Goal: Task Accomplishment & Management: Manage account settings

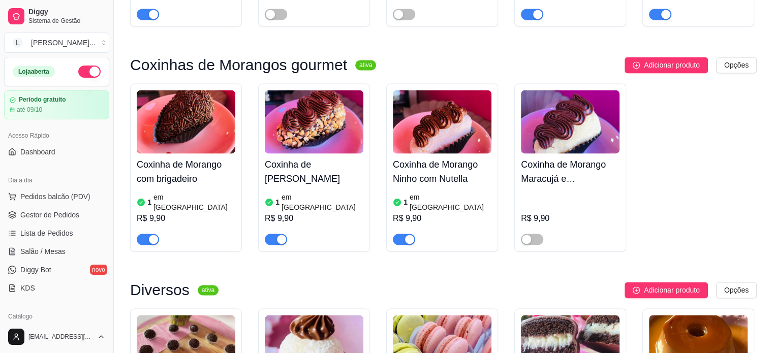
scroll to position [1525, 0]
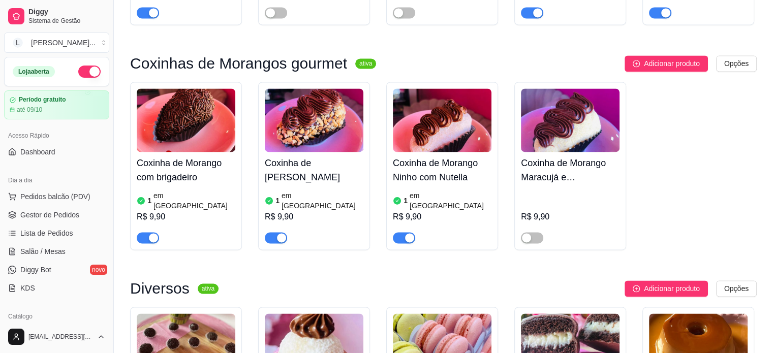
click at [280, 233] on div "button" at bounding box center [281, 237] width 9 height 9
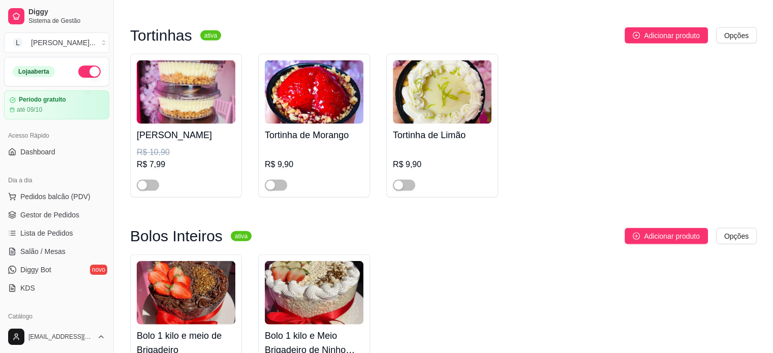
scroll to position [2441, 0]
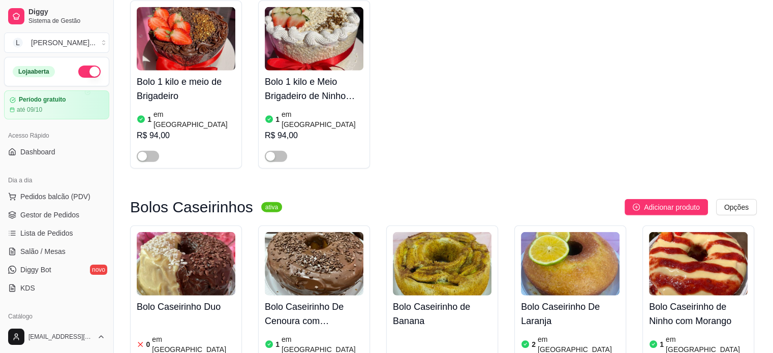
click at [312, 335] on article "em [GEOGRAPHIC_DATA]" at bounding box center [323, 345] width 82 height 20
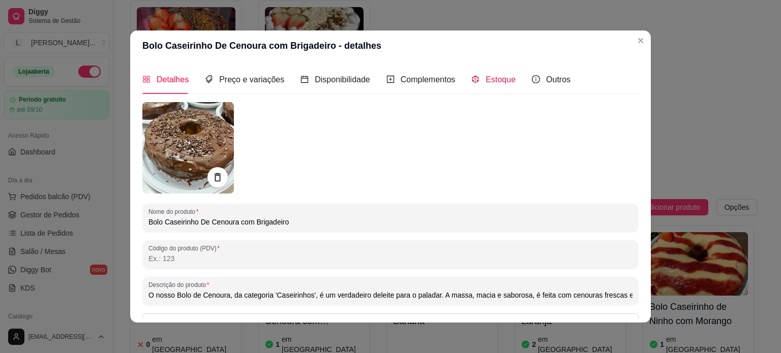
click at [496, 82] on span "Estoque" at bounding box center [501, 79] width 30 height 9
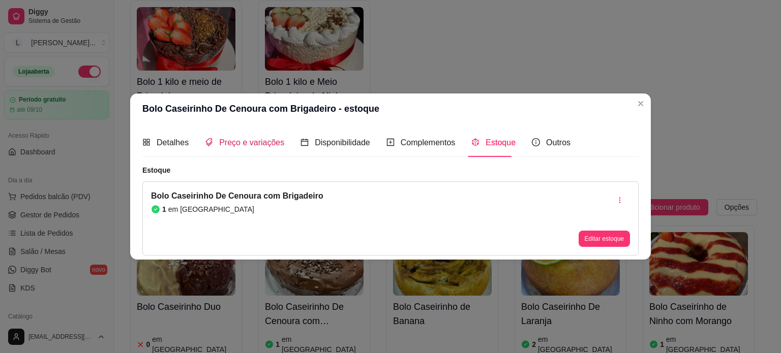
click at [263, 144] on span "Preço e variações" at bounding box center [251, 142] width 65 height 9
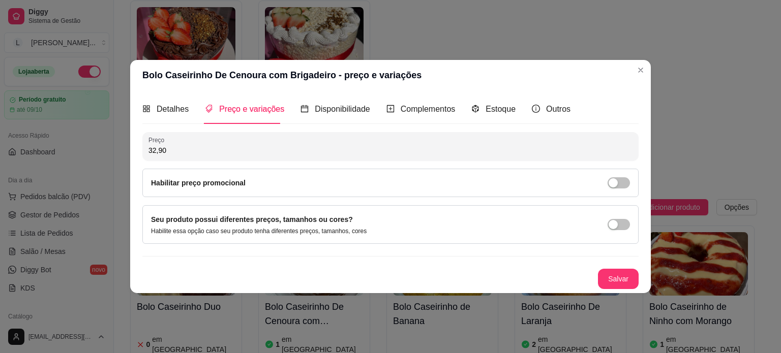
drag, startPoint x: 315, startPoint y: 187, endPoint x: 521, endPoint y: 199, distance: 205.8
click at [316, 187] on div "Habilitar preço promocional" at bounding box center [390, 182] width 479 height 11
click at [609, 182] on div "button" at bounding box center [613, 182] width 9 height 9
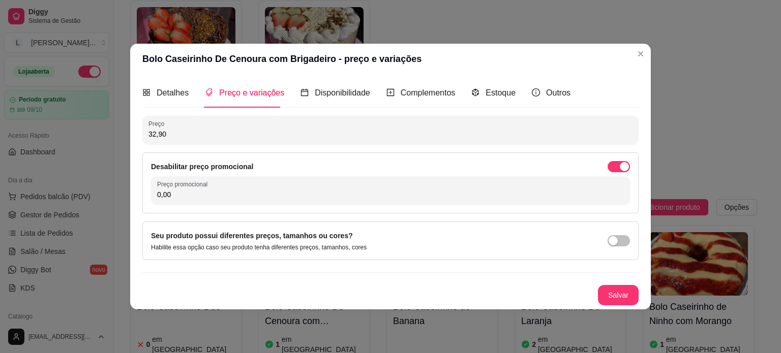
click at [422, 209] on div "Desabilitar preço promocional Preço promocional 0,00" at bounding box center [390, 183] width 496 height 61
click at [413, 194] on input "0,00" at bounding box center [390, 195] width 467 height 10
type input "27,90"
click at [606, 297] on button "Salvar" at bounding box center [618, 295] width 41 height 20
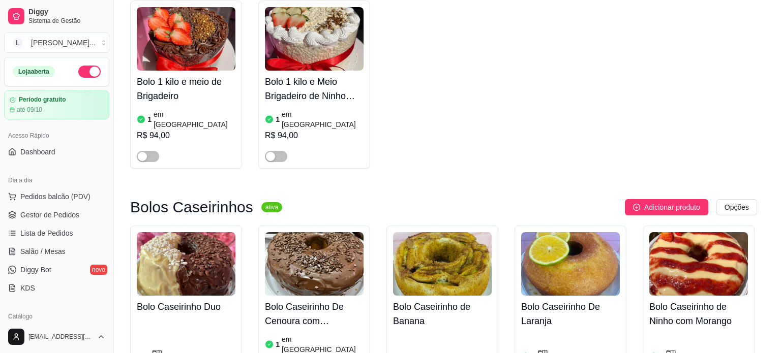
type input "Massa branca e massa de chocolate com yogurt, cobertura de brigadeiro de leite …"
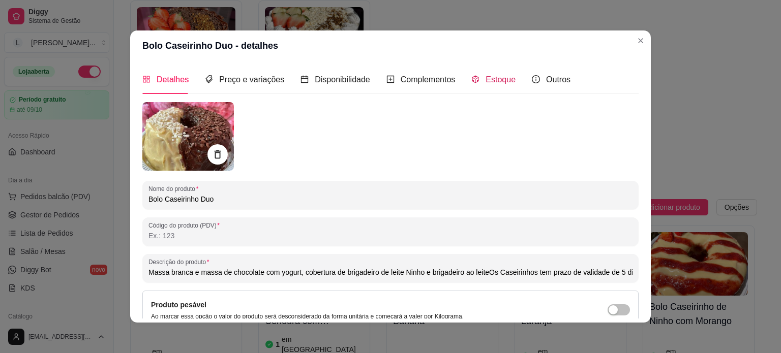
click at [486, 78] on span "Estoque" at bounding box center [501, 79] width 30 height 9
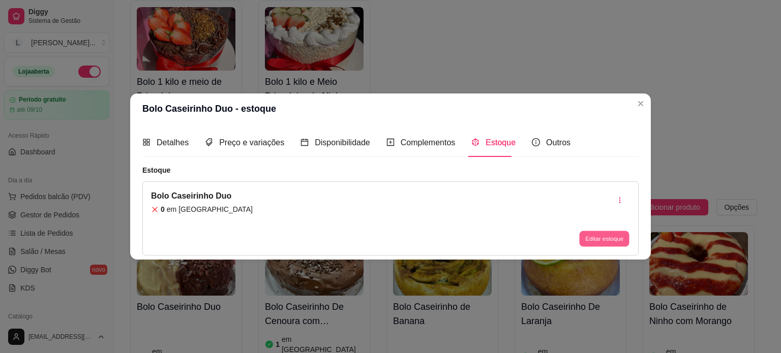
click at [601, 239] on button "Editar estoque" at bounding box center [604, 239] width 50 height 16
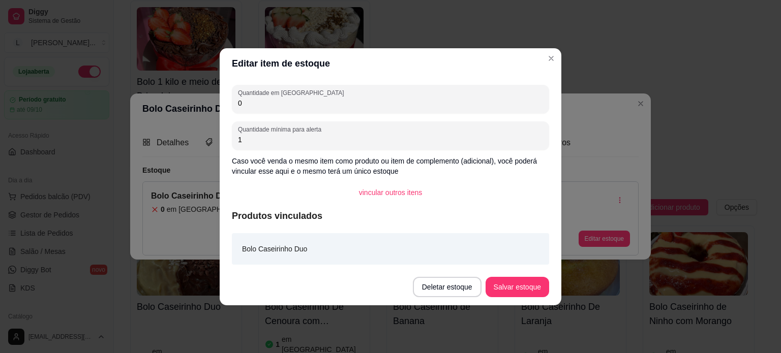
drag, startPoint x: 264, startPoint y: 107, endPoint x: 244, endPoint y: 109, distance: 20.5
click at [244, 109] on div "Quantidade em estoque 0" at bounding box center [390, 99] width 317 height 28
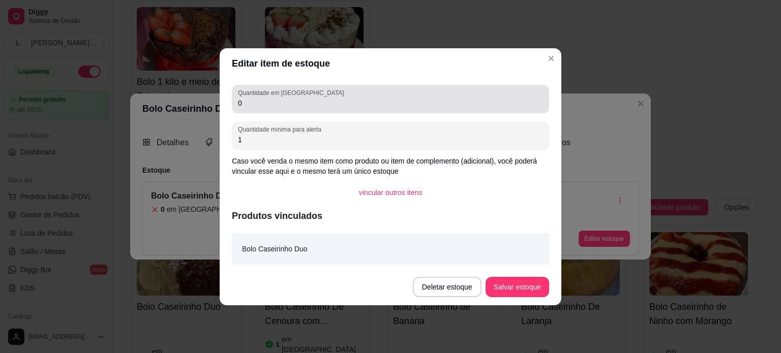
drag, startPoint x: 243, startPoint y: 109, endPoint x: 234, endPoint y: 111, distance: 9.4
click at [234, 111] on div "Quantidade em estoque 0" at bounding box center [390, 99] width 317 height 28
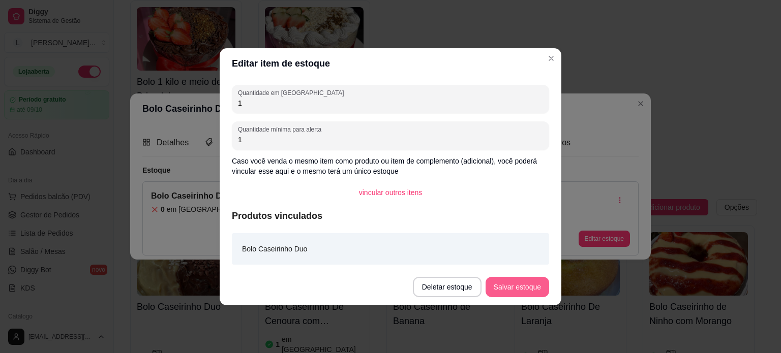
type input "1"
click at [513, 286] on button "Salvar estoque" at bounding box center [518, 287] width 64 height 20
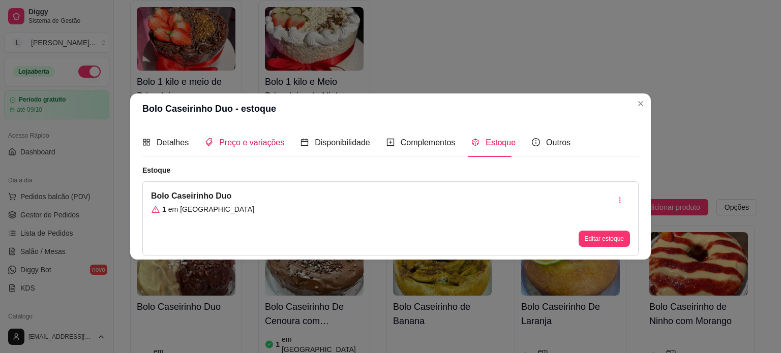
click at [224, 138] on span "Preço e variações" at bounding box center [251, 142] width 65 height 9
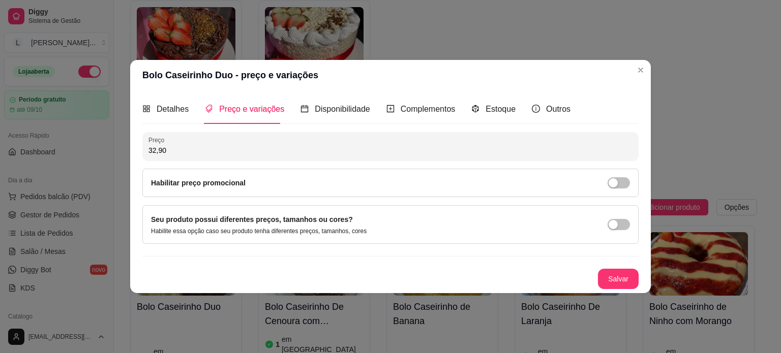
drag, startPoint x: 265, startPoint y: 181, endPoint x: 293, endPoint y: 181, distance: 28.0
click at [277, 181] on div "Habilitar preço promocional" at bounding box center [390, 182] width 479 height 11
click at [614, 178] on div "button" at bounding box center [613, 182] width 9 height 9
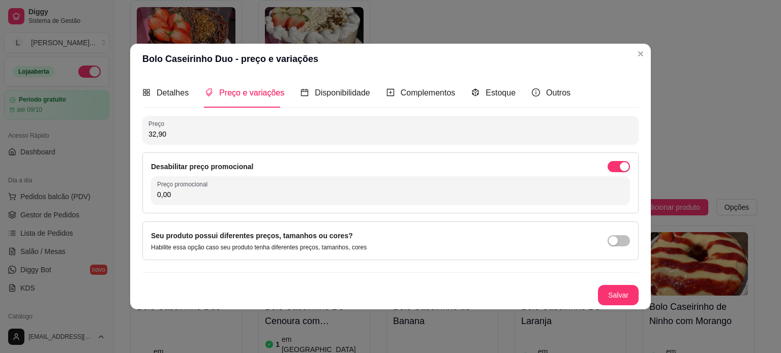
click at [315, 207] on div "Desabilitar preço promocional Preço promocional 0,00" at bounding box center [390, 183] width 496 height 61
click at [305, 196] on input "0,00" at bounding box center [390, 195] width 467 height 10
type input "27,90"
click at [615, 287] on button "Salvar" at bounding box center [618, 295] width 40 height 20
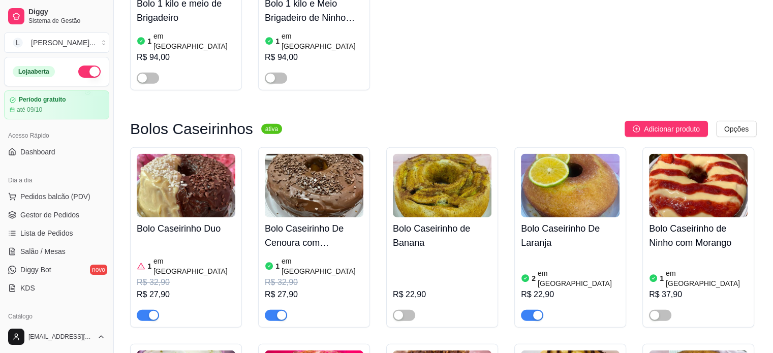
scroll to position [2644, 0]
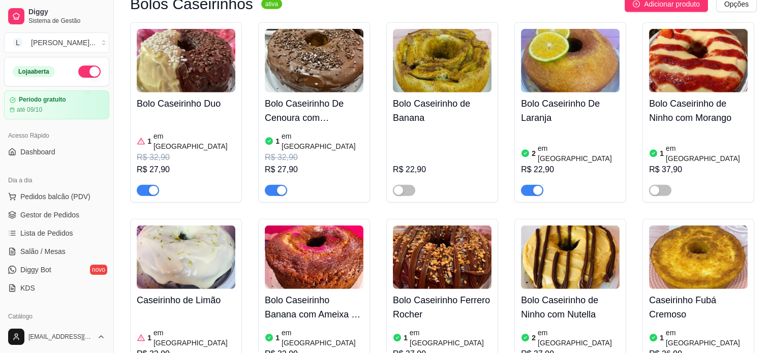
click at [558, 143] on article "em [GEOGRAPHIC_DATA]" at bounding box center [579, 153] width 82 height 20
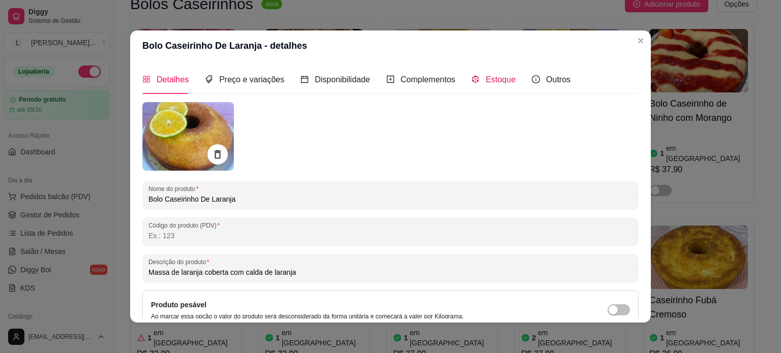
click at [491, 79] on span "Estoque" at bounding box center [501, 79] width 30 height 9
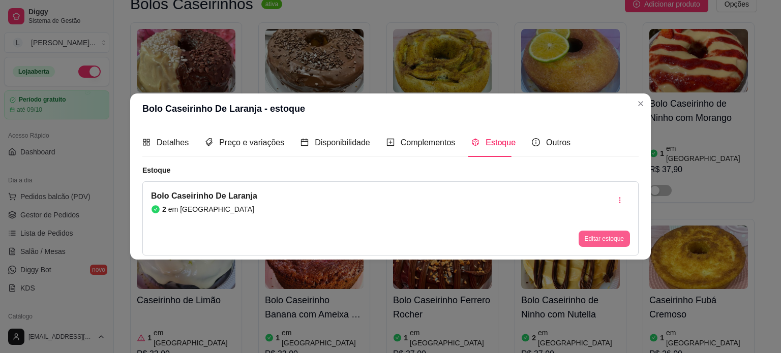
click at [596, 234] on button "Editar estoque" at bounding box center [604, 239] width 51 height 16
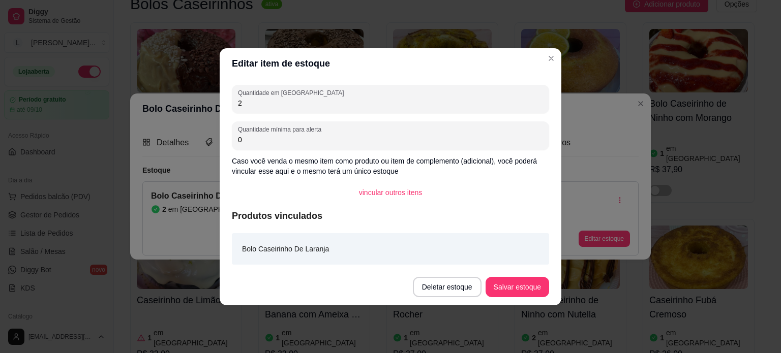
drag, startPoint x: 292, startPoint y: 106, endPoint x: 208, endPoint y: 101, distance: 84.6
click at [208, 101] on div "Editar item de estoque Quantidade em estoque 2 Quantidade mínima para alerta 0 …" at bounding box center [390, 176] width 781 height 353
type input "1"
click at [505, 294] on button "Salvar estoque" at bounding box center [518, 287] width 64 height 20
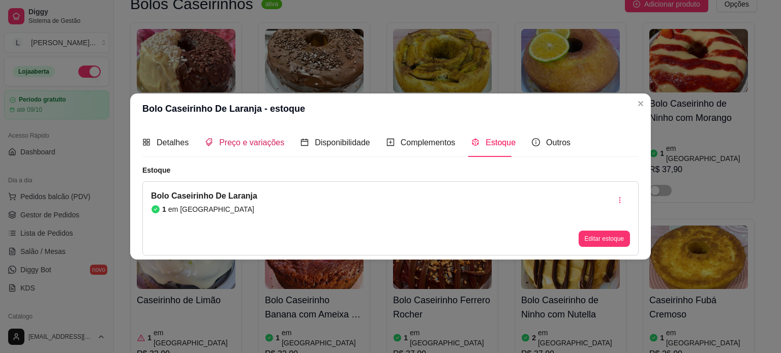
click at [239, 139] on span "Preço e variações" at bounding box center [251, 142] width 65 height 9
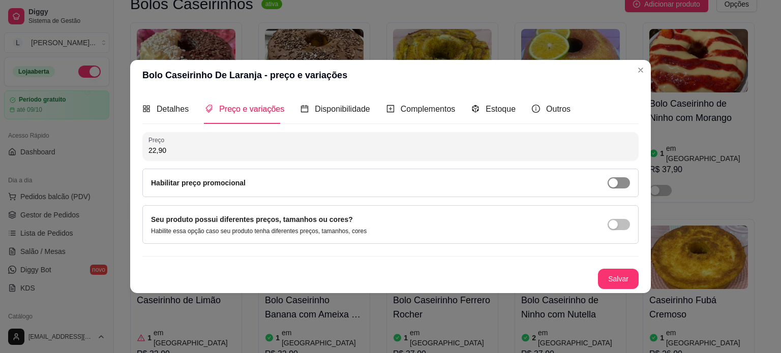
click at [620, 186] on span "button" at bounding box center [619, 182] width 22 height 11
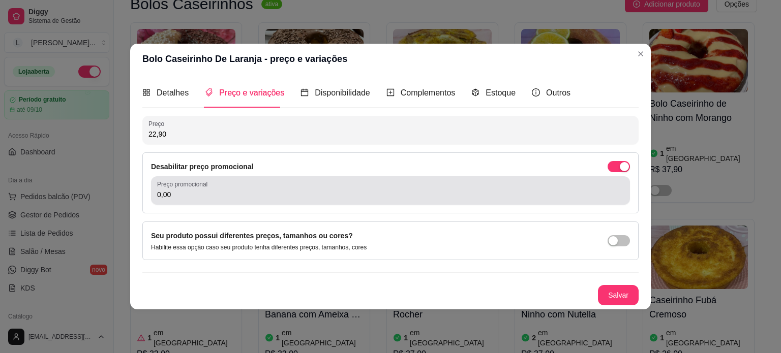
click at [246, 199] on input "0,00" at bounding box center [390, 195] width 467 height 10
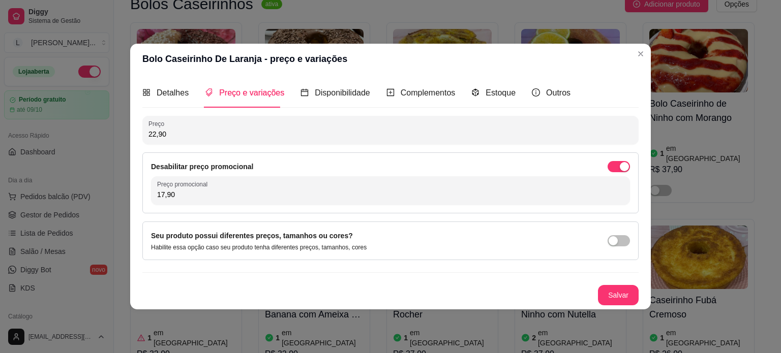
type input "17,90"
click at [620, 286] on button "Salvar" at bounding box center [618, 295] width 40 height 20
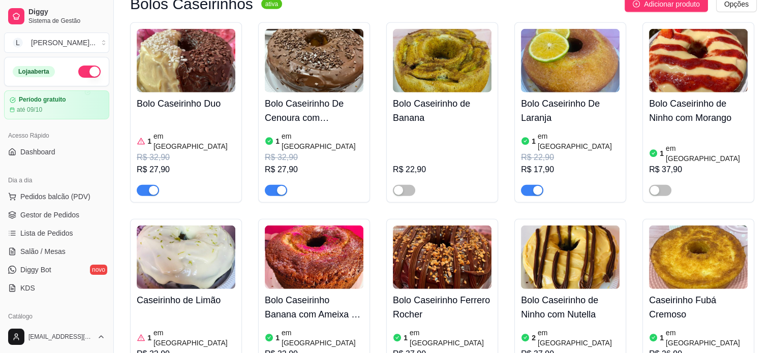
click at [411, 328] on article "em [GEOGRAPHIC_DATA]" at bounding box center [451, 338] width 82 height 20
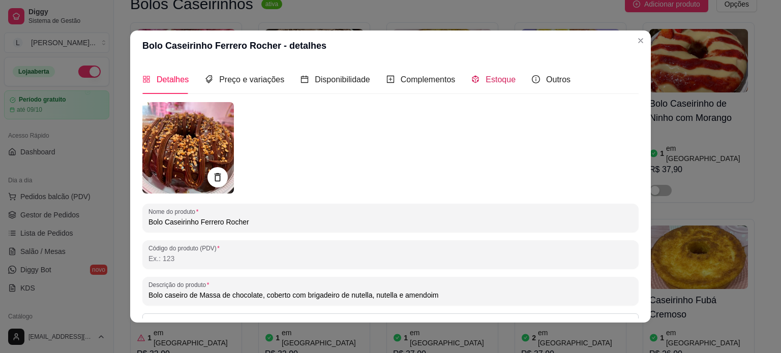
click at [499, 80] on span "Estoque" at bounding box center [501, 79] width 30 height 9
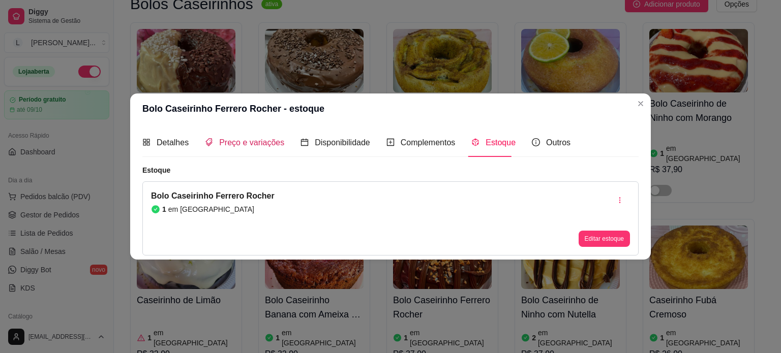
click at [236, 143] on span "Preço e variações" at bounding box center [251, 142] width 65 height 9
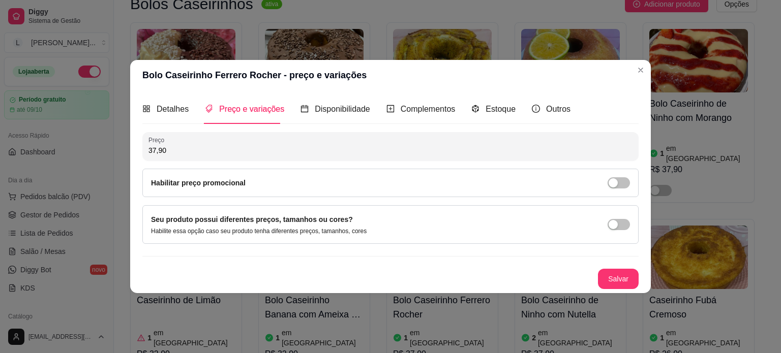
click at [641, 174] on div "Detalhes Preço e variações Disponibilidade Complementos Estoque Outros Nome do …" at bounding box center [390, 192] width 521 height 202
click at [622, 183] on span "button" at bounding box center [619, 182] width 22 height 11
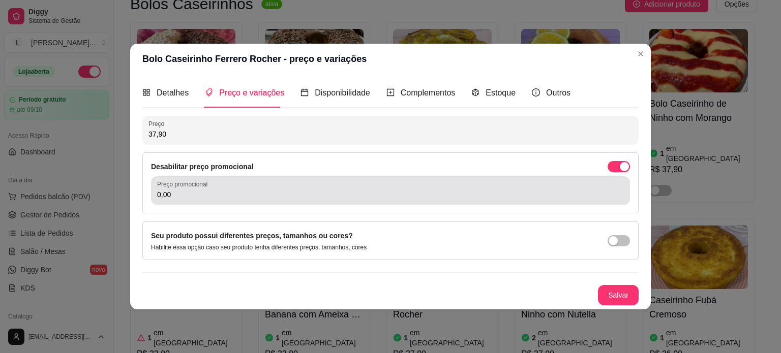
click at [268, 196] on input "0,00" at bounding box center [390, 195] width 467 height 10
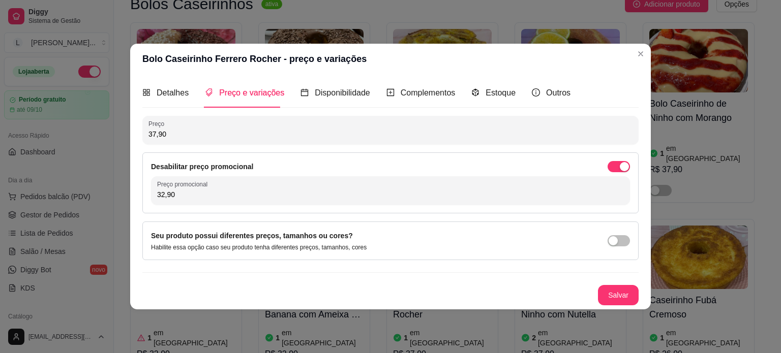
type input "32,90"
click at [621, 294] on button "Salvar" at bounding box center [618, 295] width 41 height 20
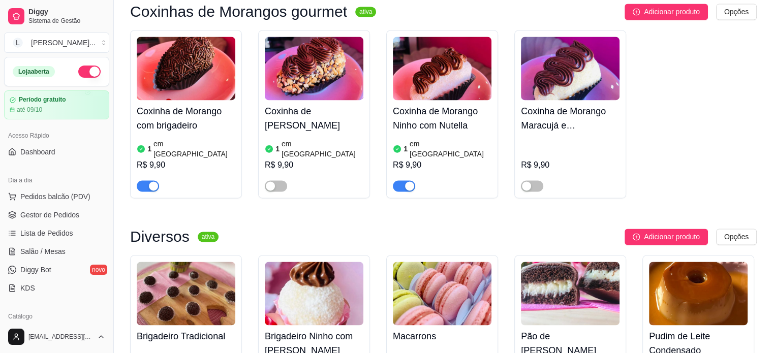
scroll to position [1576, 0]
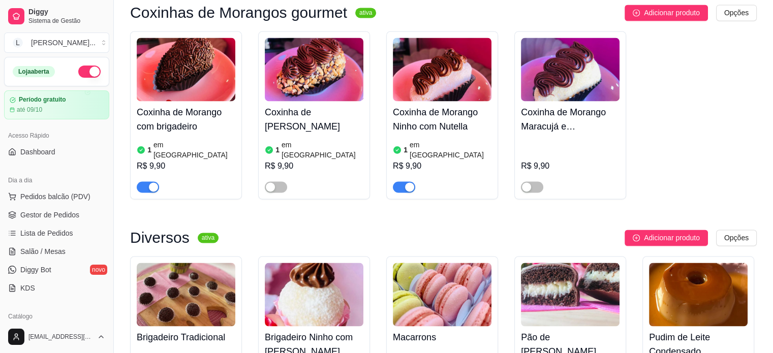
click at [403, 182] on span "button" at bounding box center [404, 187] width 22 height 11
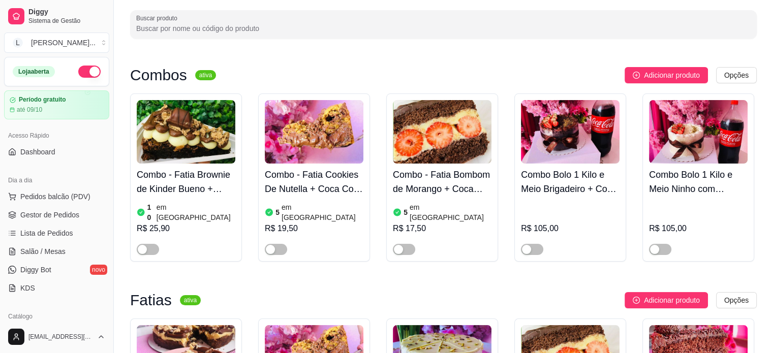
scroll to position [0, 0]
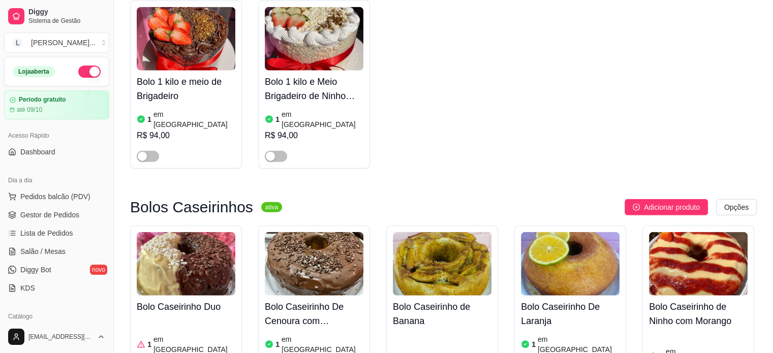
scroll to position [2695, 0]
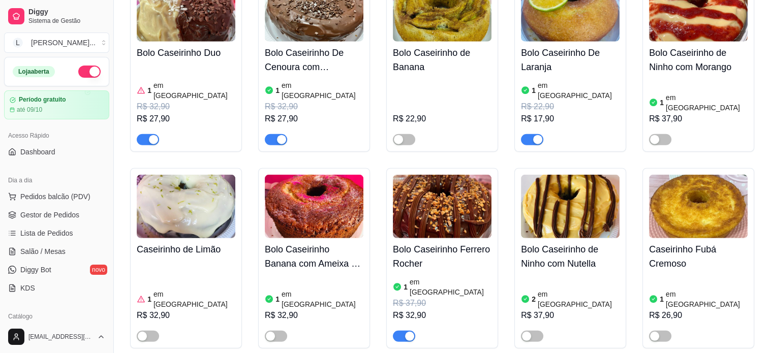
click at [410, 332] on div "button" at bounding box center [409, 336] width 9 height 9
